Goal: Information Seeking & Learning: Find specific fact

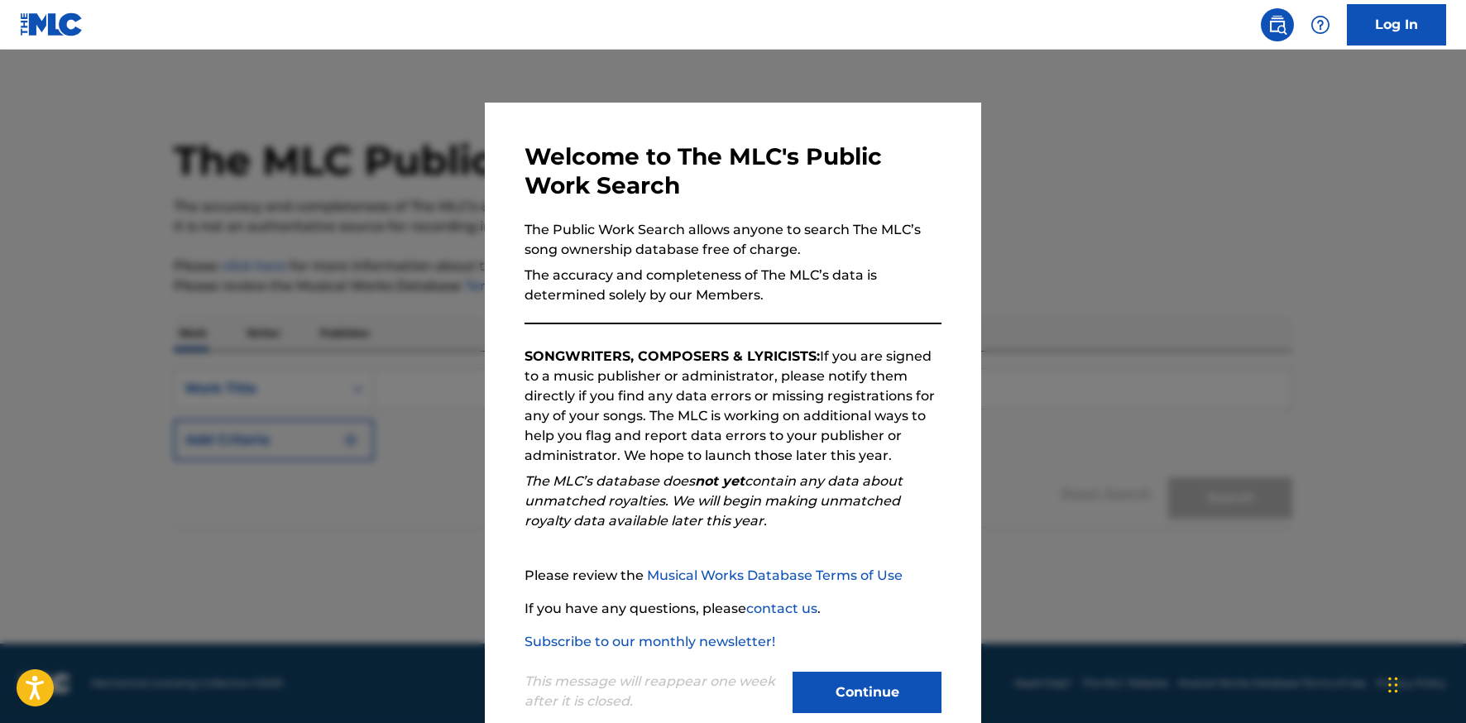
click at [861, 701] on button "Continue" at bounding box center [867, 692] width 149 height 41
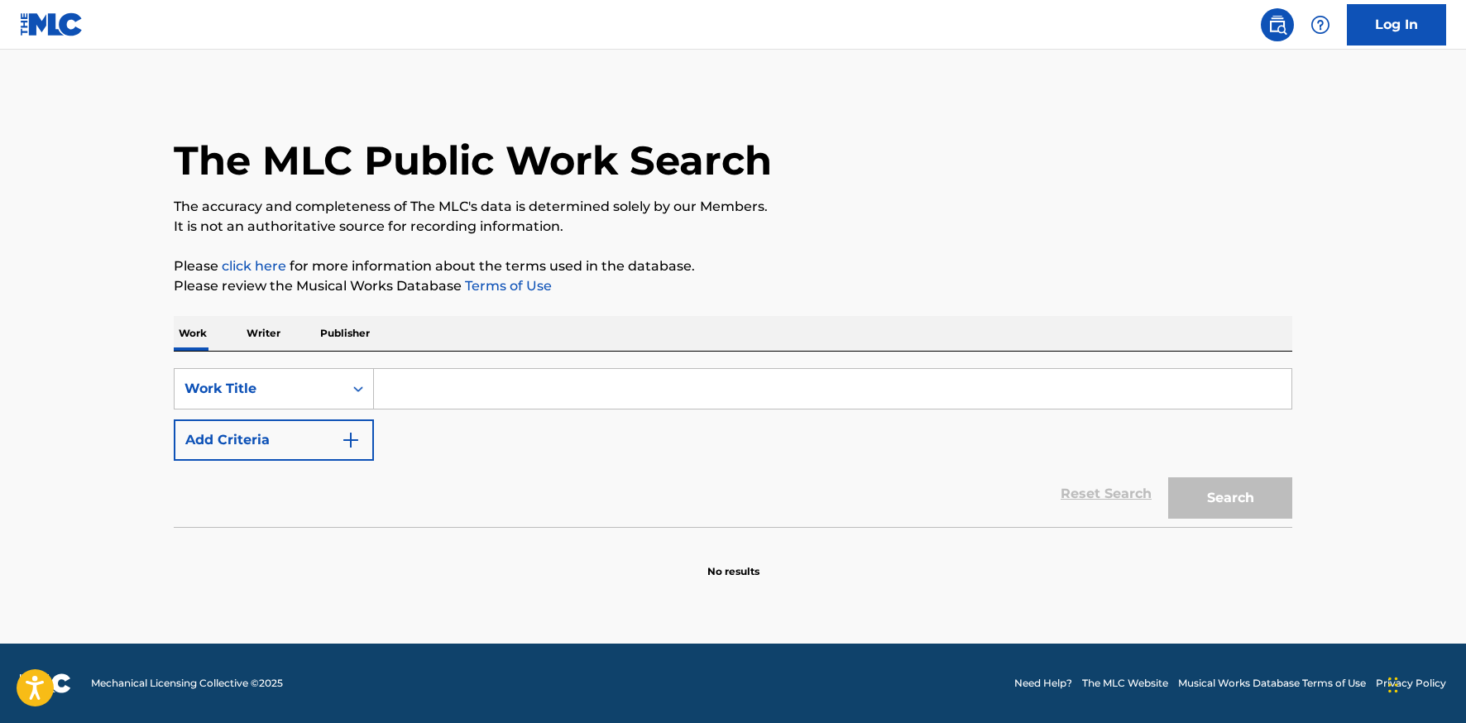
click at [558, 398] on input "Search Form" at bounding box center [833, 389] width 918 height 40
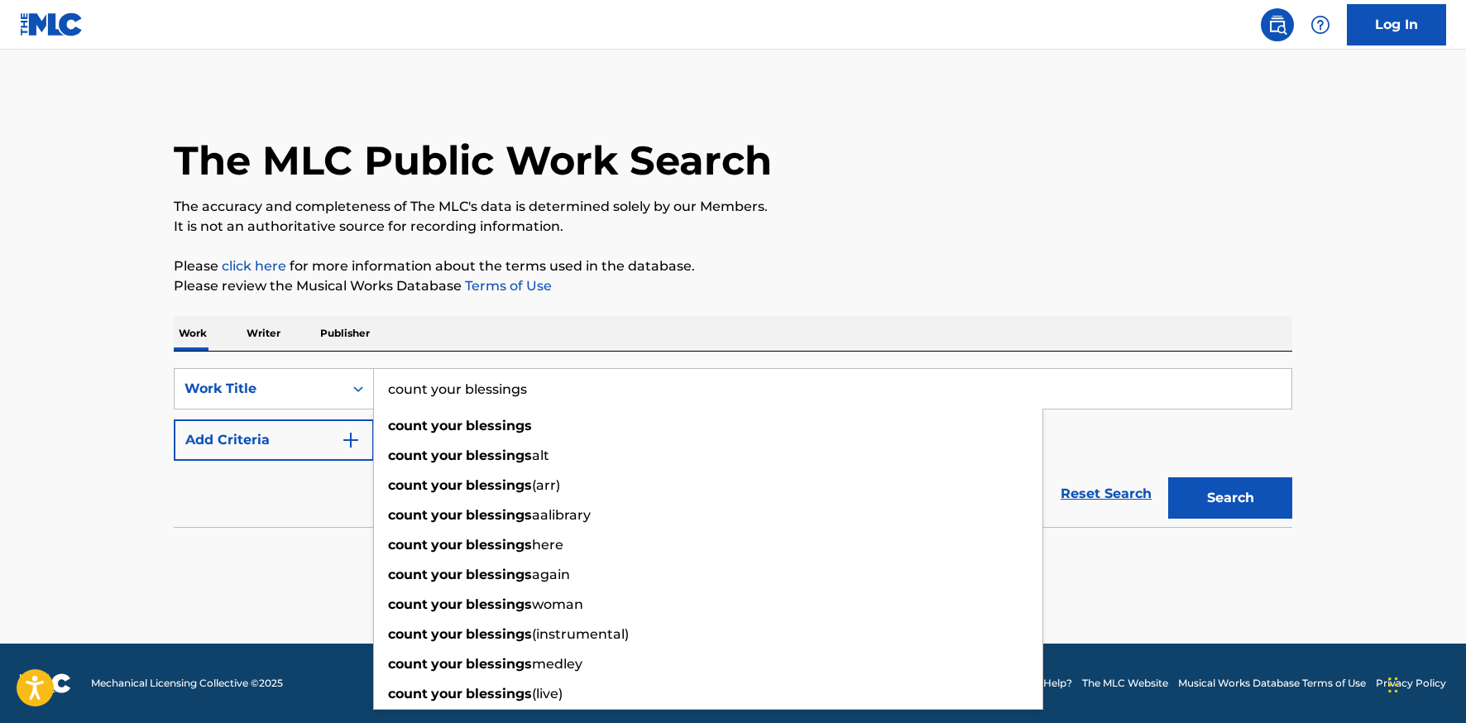
type input "count your blessings"
click at [1168, 477] on button "Search" at bounding box center [1230, 497] width 124 height 41
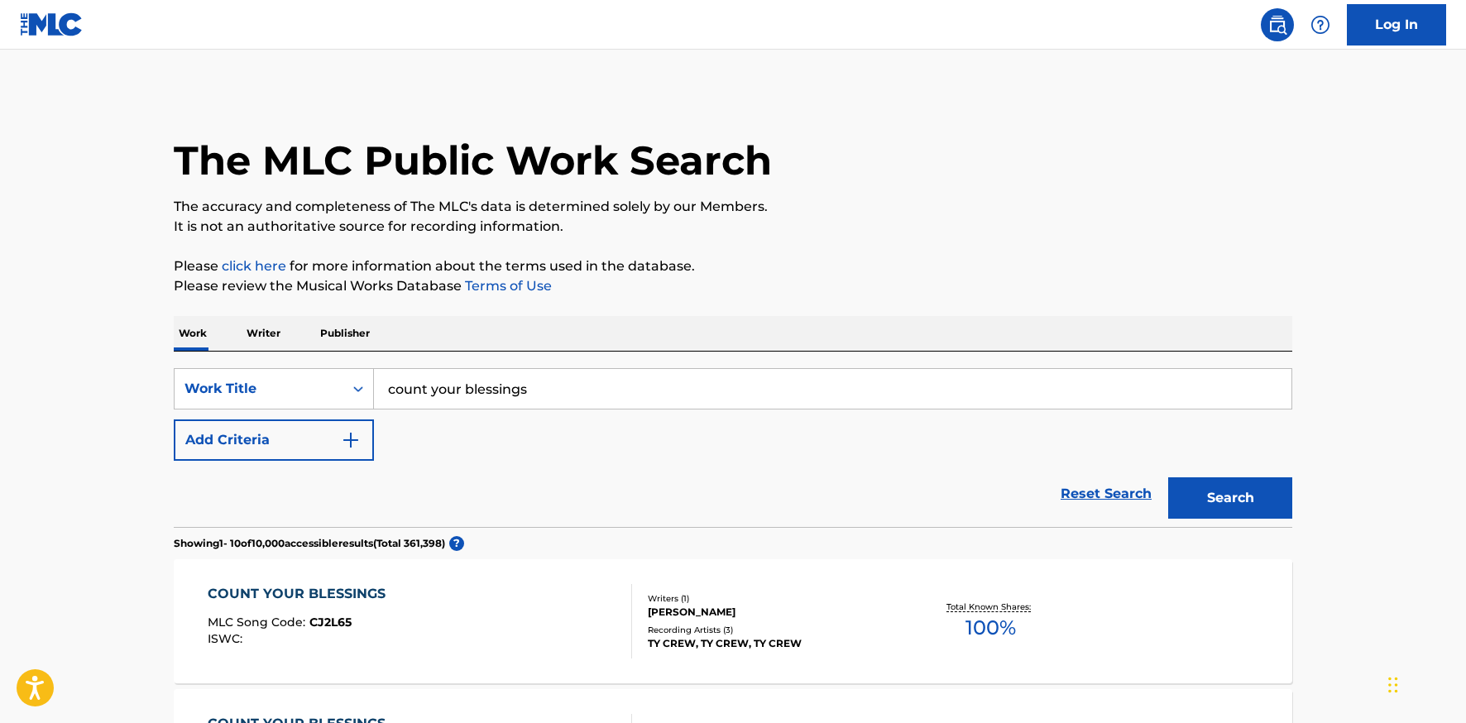
click at [380, 434] on div "SearchWithCriteriacae2bb33-6480-4cad-8197-10bc52392fec Work Title count your bl…" at bounding box center [733, 414] width 1119 height 93
click at [345, 446] on img "Search Form" at bounding box center [351, 440] width 20 height 20
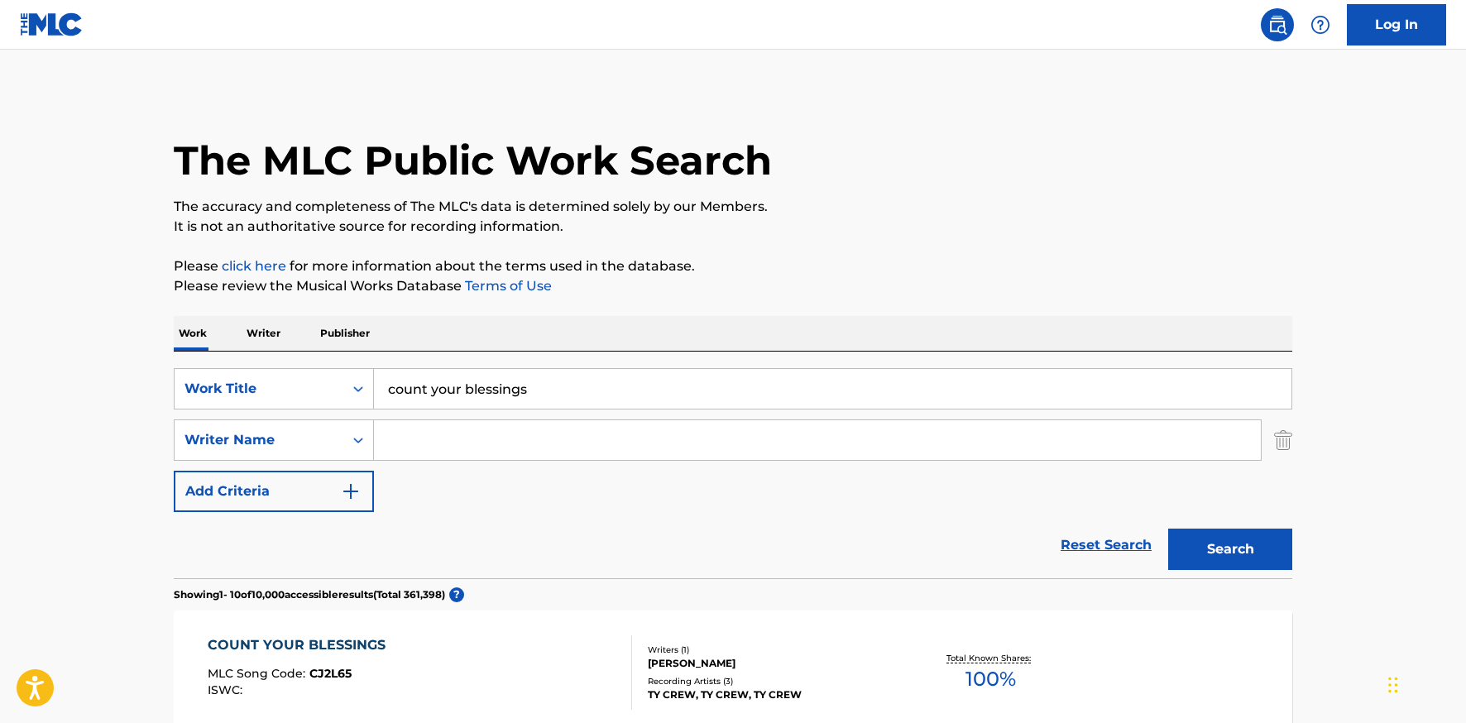
click at [435, 449] on input "Search Form" at bounding box center [817, 440] width 887 height 40
type input "madula"
click at [1168, 529] on button "Search" at bounding box center [1230, 549] width 124 height 41
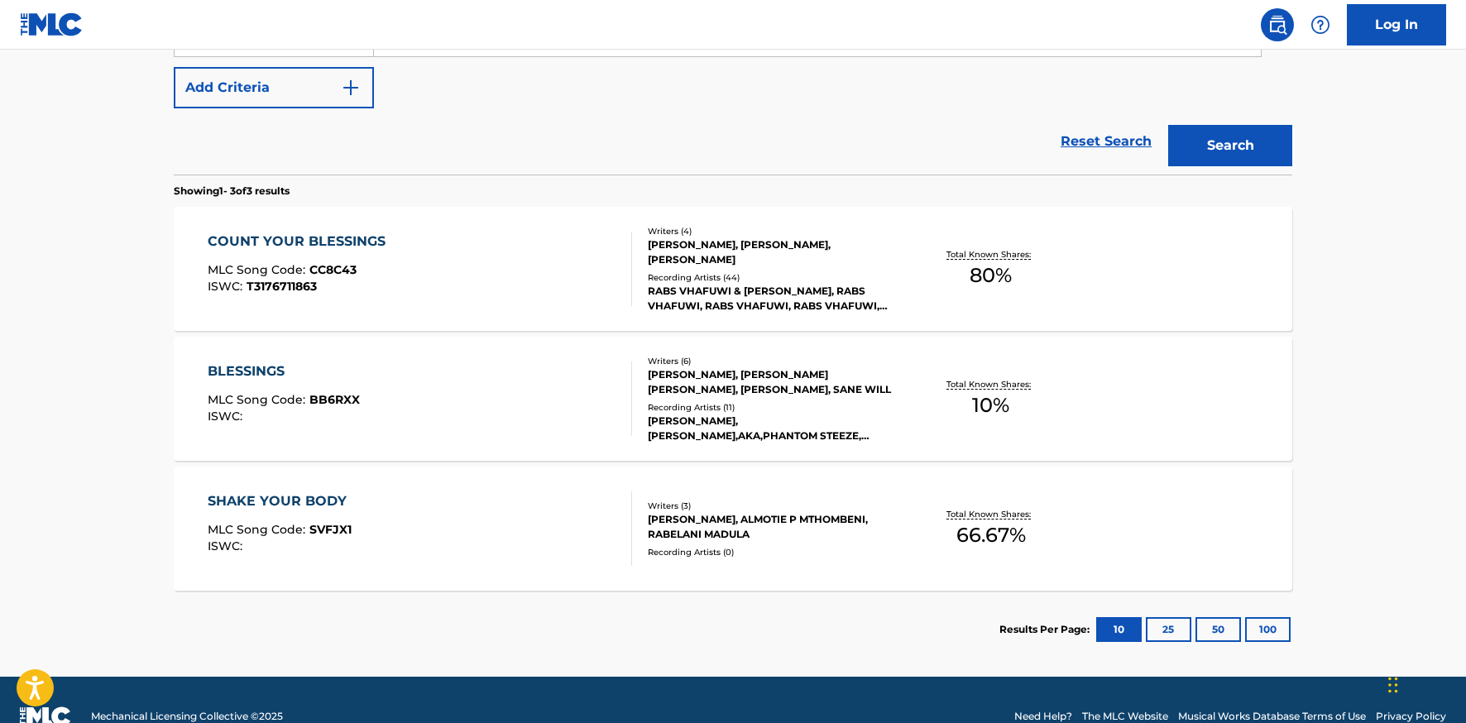
scroll to position [437, 0]
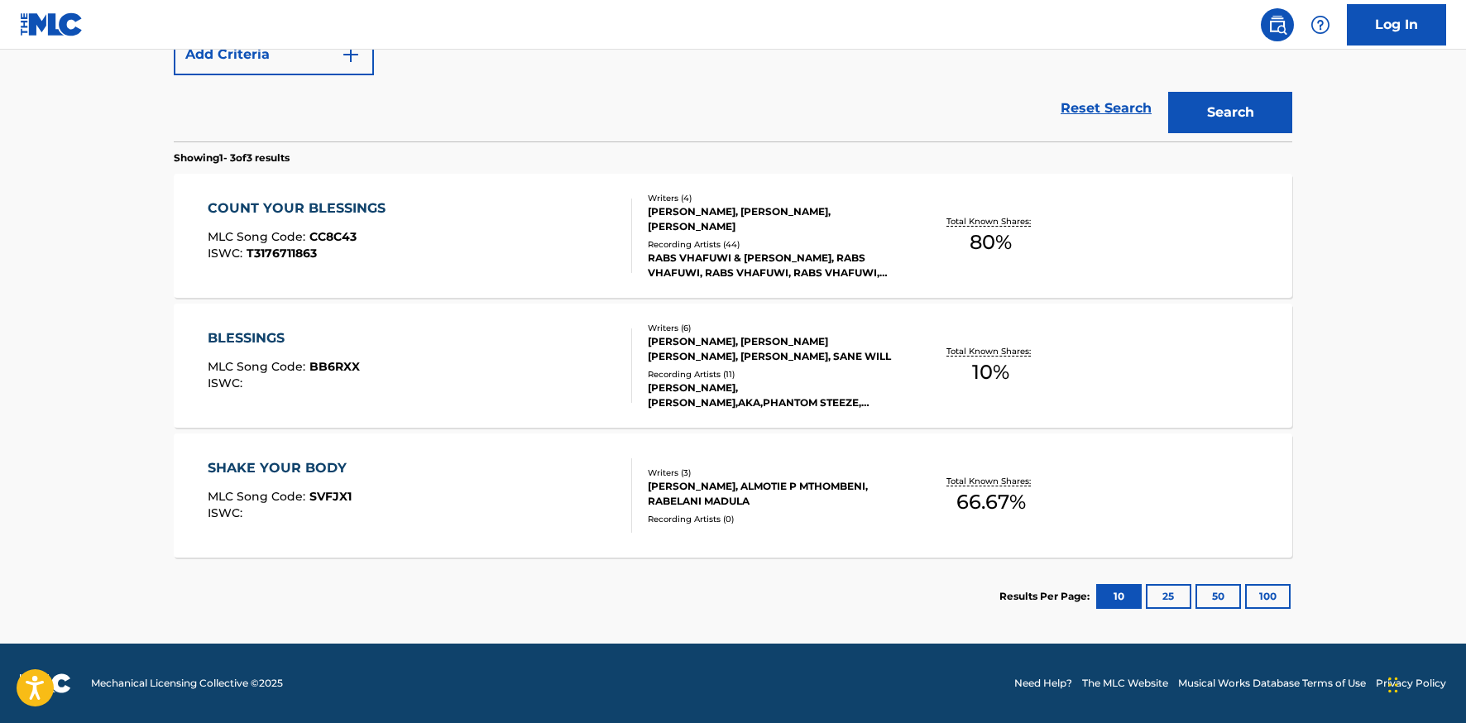
click at [721, 224] on div "[PERSON_NAME], [PERSON_NAME], [PERSON_NAME]" at bounding box center [773, 219] width 250 height 30
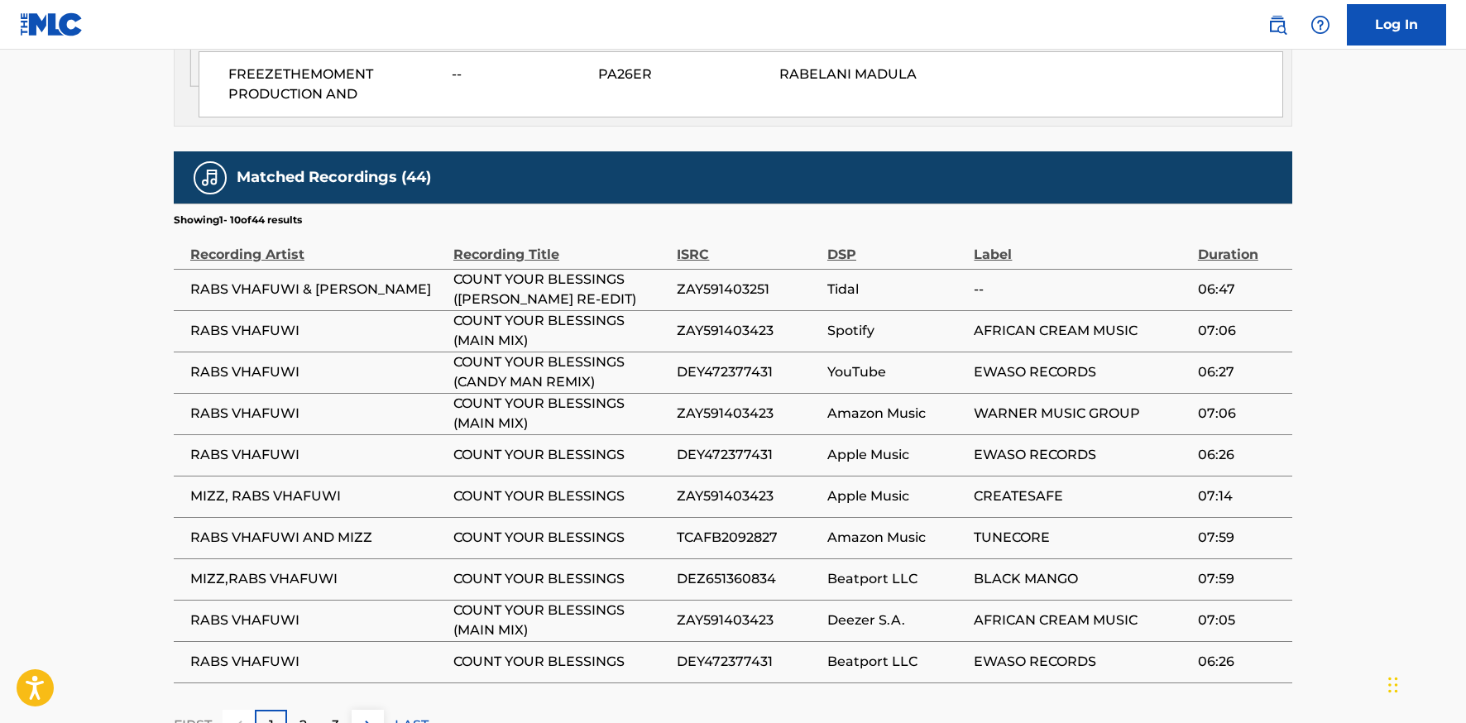
scroll to position [1412, 0]
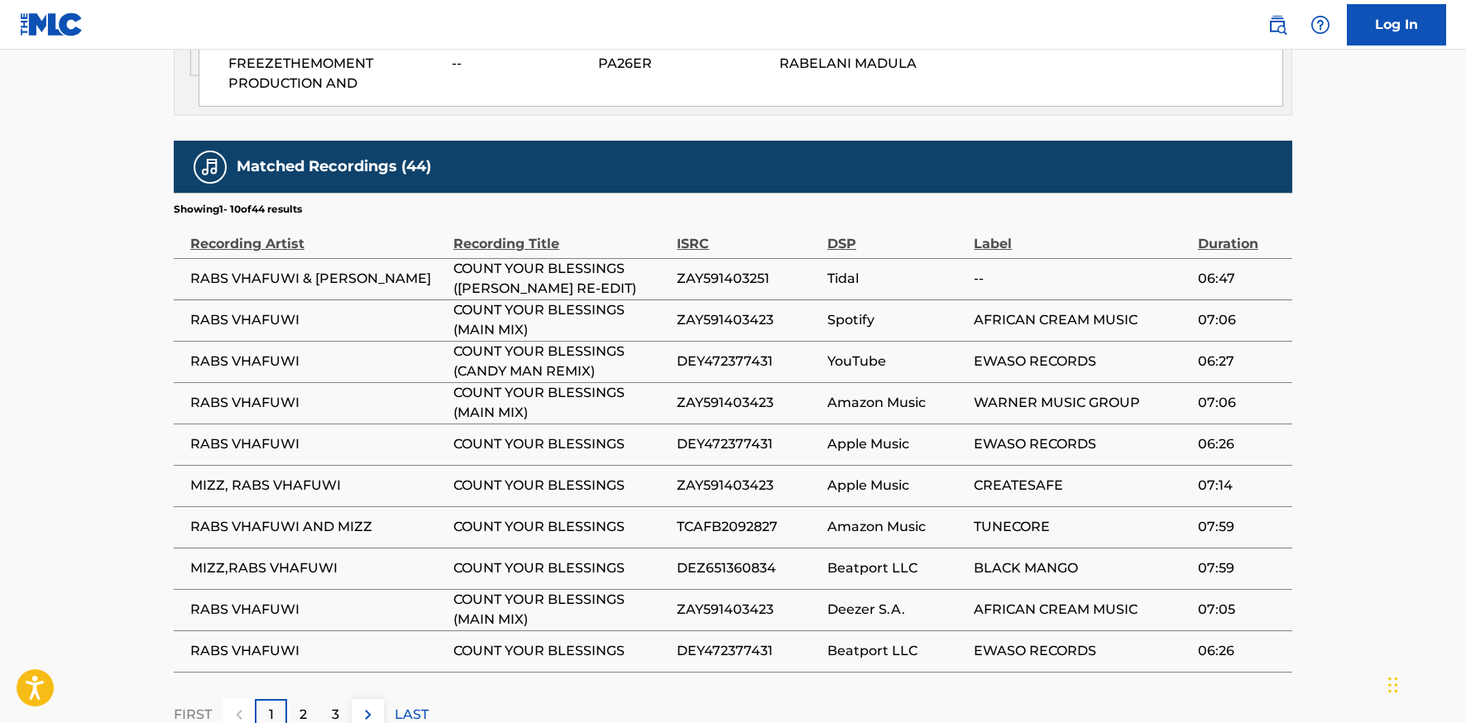
click at [298, 699] on div "2" at bounding box center [303, 715] width 32 height 32
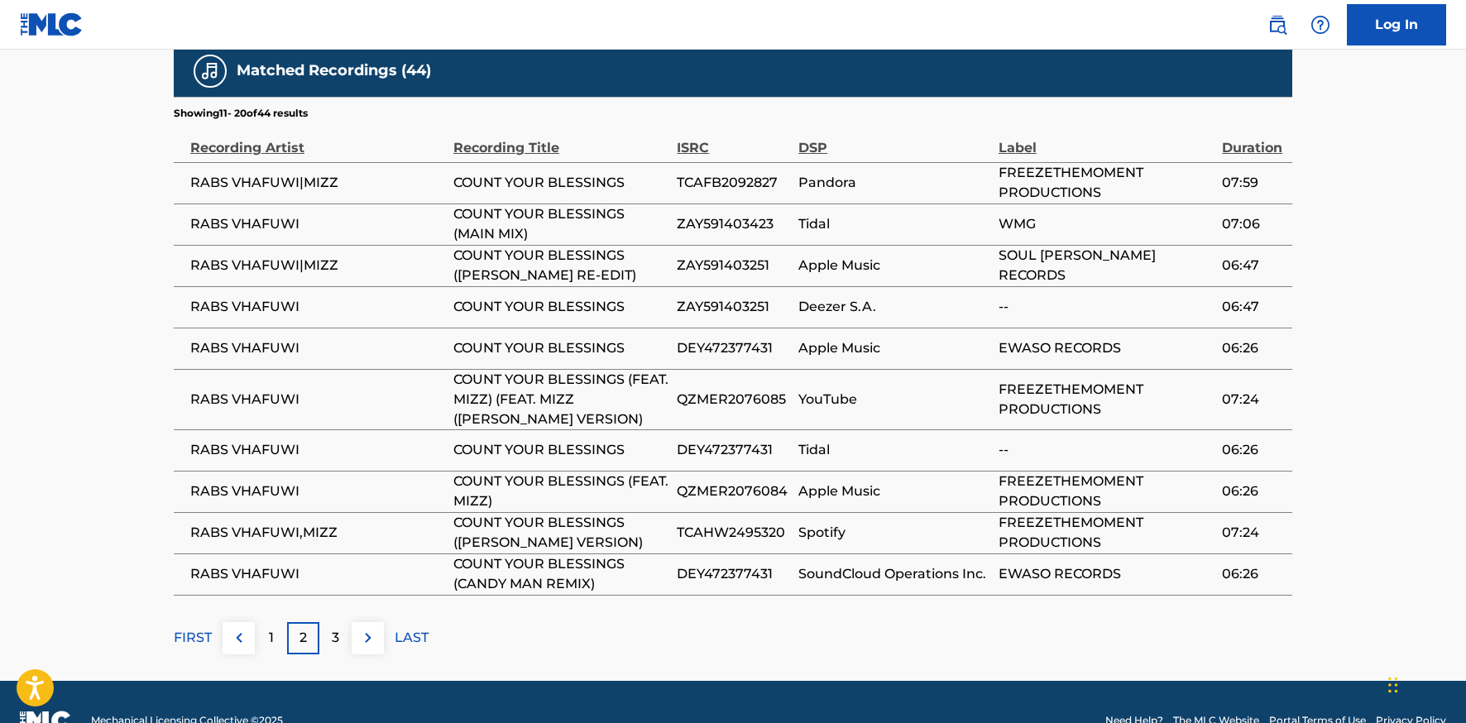
scroll to position [1514, 0]
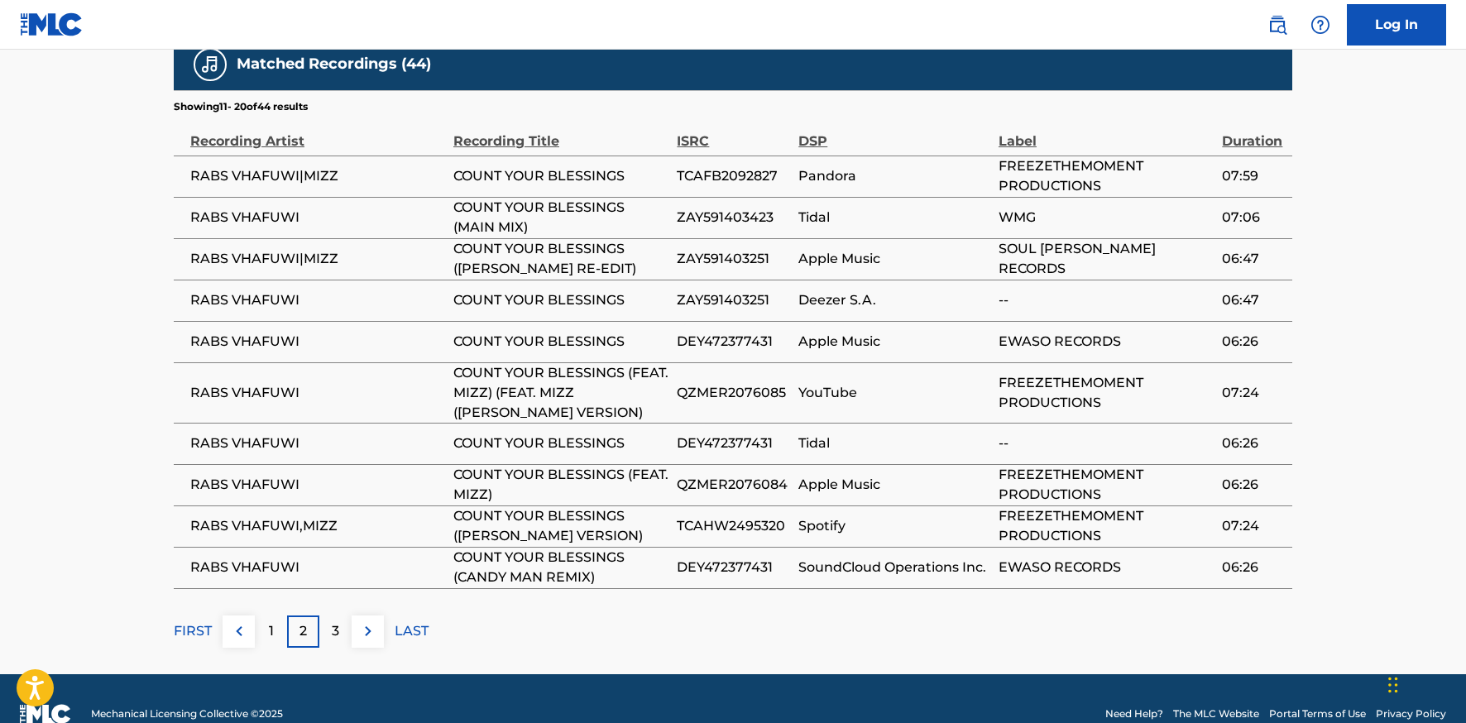
click at [334, 621] on p "3" at bounding box center [335, 631] width 7 height 20
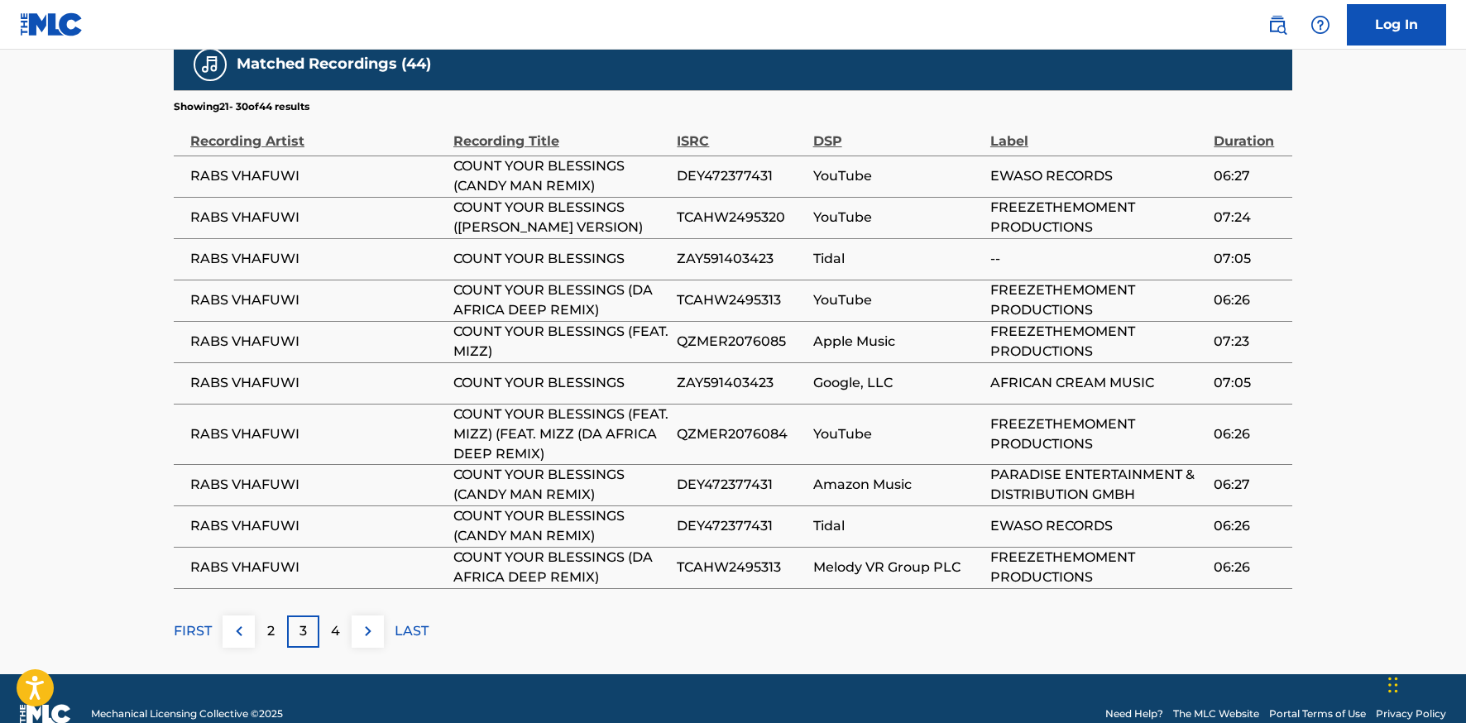
click at [242, 621] on img at bounding box center [239, 631] width 20 height 20
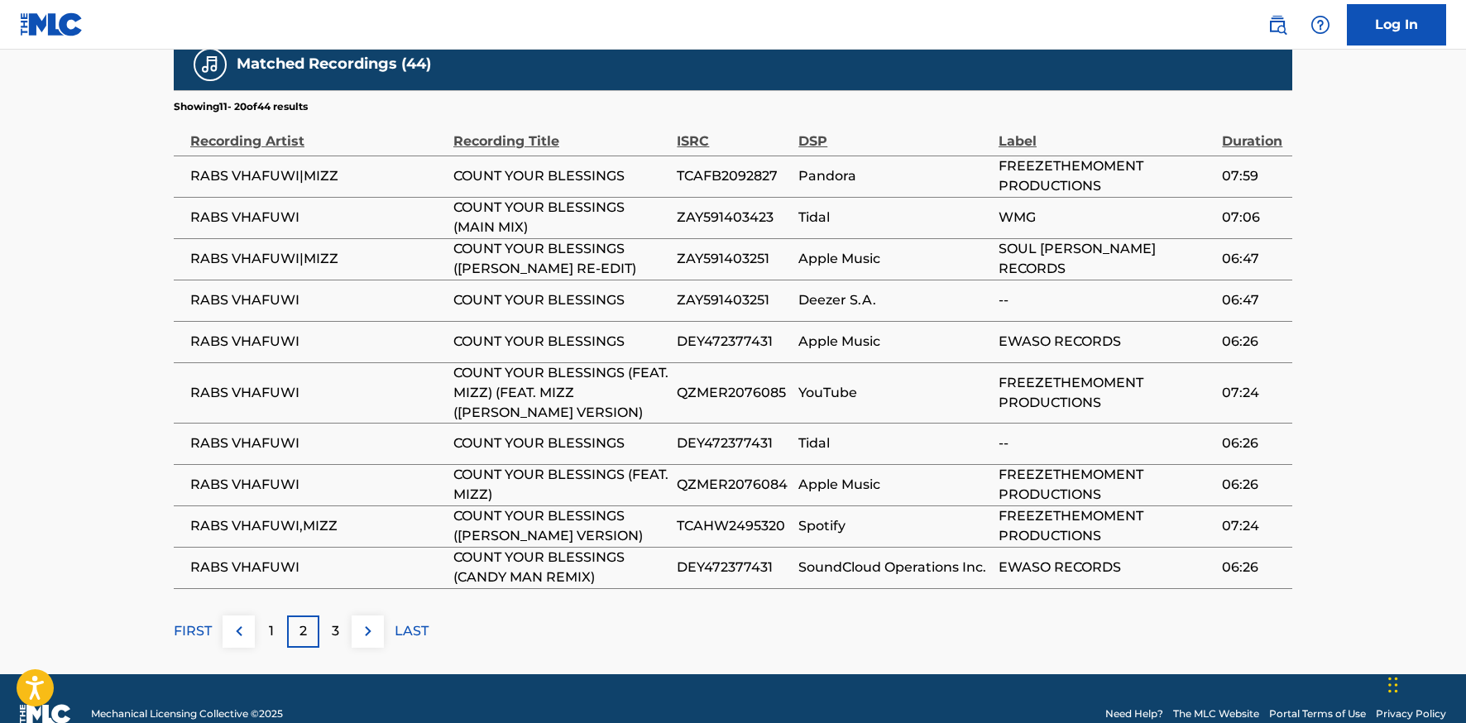
click at [270, 621] on p "1" at bounding box center [271, 631] width 5 height 20
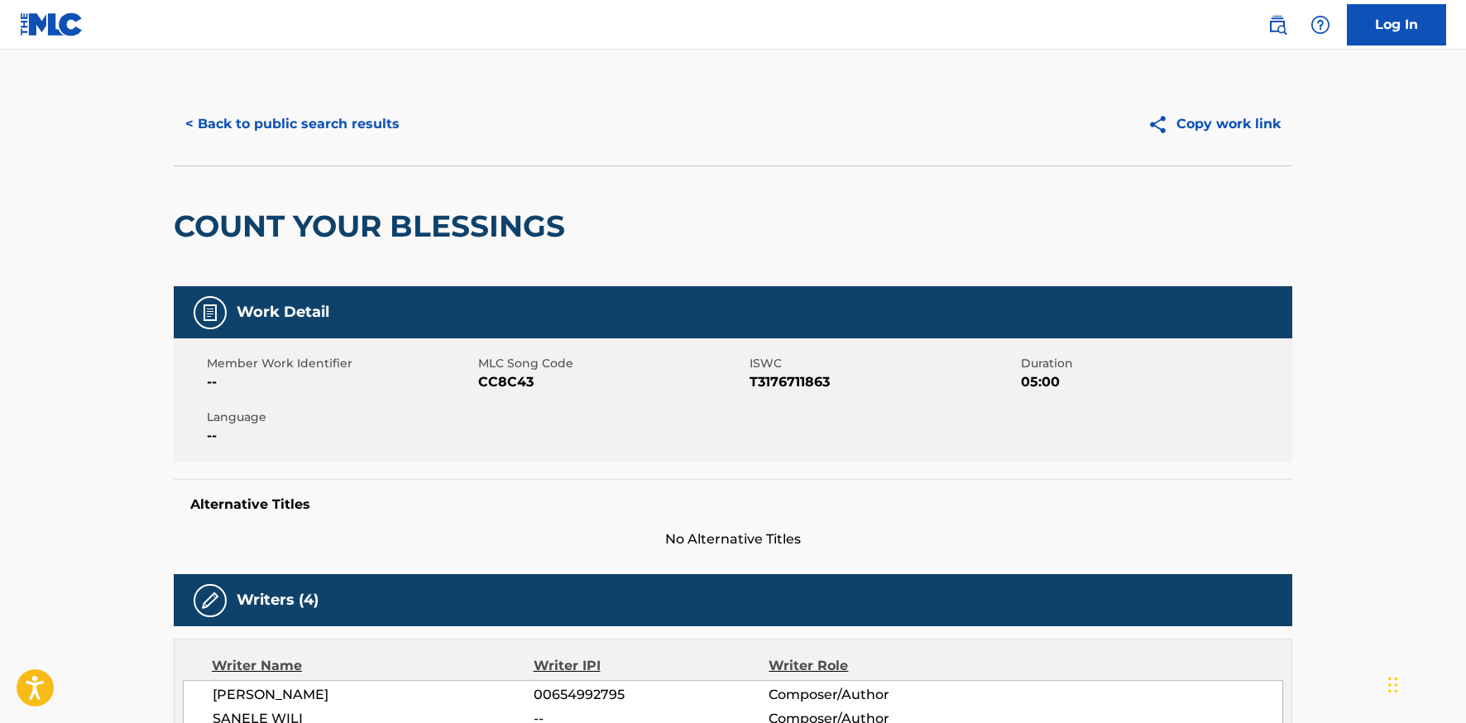
scroll to position [0, 0]
